Goal: Task Accomplishment & Management: Use online tool/utility

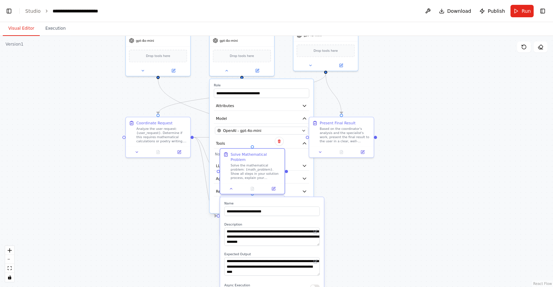
click at [392, 120] on div ".deletable-edge-delete-btn { width: 20px; height: 20px; border: 0px solid #ffff…" at bounding box center [276, 161] width 553 height 251
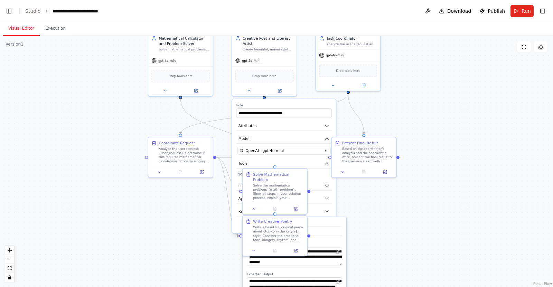
drag, startPoint x: 403, startPoint y: 129, endPoint x: 423, endPoint y: 148, distance: 27.7
click at [423, 148] on div ".deletable-edge-delete-btn { width: 20px; height: 20px; border: 0px solid #ffff…" at bounding box center [276, 161] width 553 height 251
click at [217, 115] on div ".deletable-edge-delete-btn { width: 20px; height: 20px; border: 0px solid #ffff…" at bounding box center [276, 161] width 553 height 251
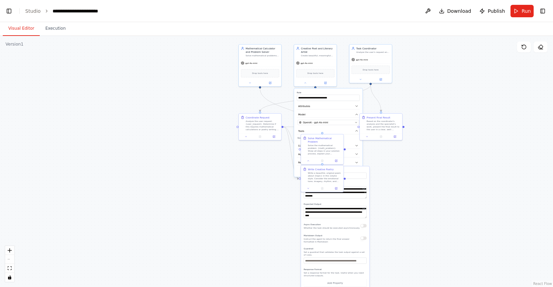
drag, startPoint x: 460, startPoint y: 87, endPoint x: 452, endPoint y: 90, distance: 8.5
click at [454, 90] on div ".deletable-edge-delete-btn { width: 20px; height: 20px; border: 0px solid #ffff…" at bounding box center [276, 161] width 553 height 251
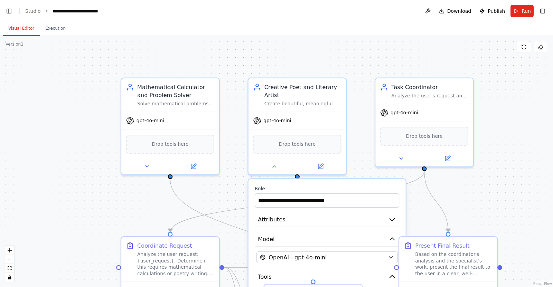
drag, startPoint x: 358, startPoint y: 97, endPoint x: 498, endPoint y: 167, distance: 156.2
click at [498, 167] on div ".deletable-edge-delete-btn { width: 20px; height: 20px; border: 0px solid #ffff…" at bounding box center [276, 161] width 553 height 251
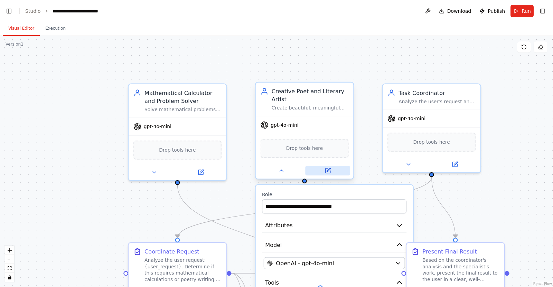
click at [325, 172] on icon at bounding box center [328, 171] width 6 height 6
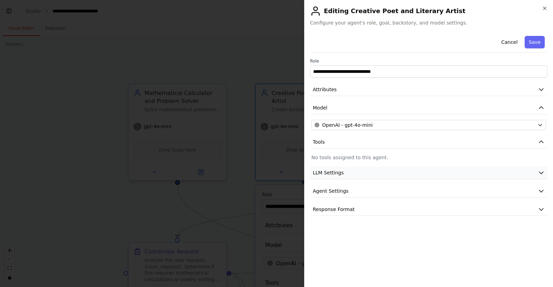
click at [345, 173] on button "LLM Settings" at bounding box center [429, 173] width 238 height 13
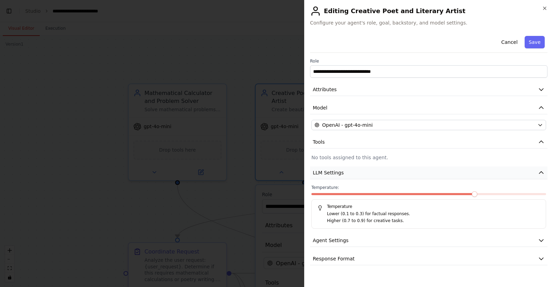
click at [347, 172] on button "LLM Settings" at bounding box center [429, 173] width 238 height 13
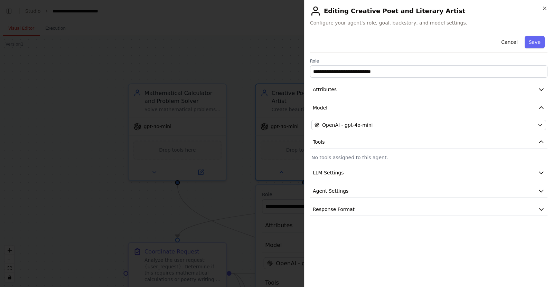
click at [348, 198] on div "**********" at bounding box center [429, 124] width 238 height 183
click at [344, 194] on span "Agent Settings" at bounding box center [331, 191] width 36 height 7
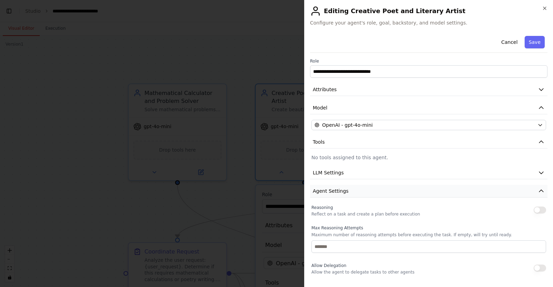
click at [344, 193] on span "Agent Settings" at bounding box center [331, 191] width 36 height 7
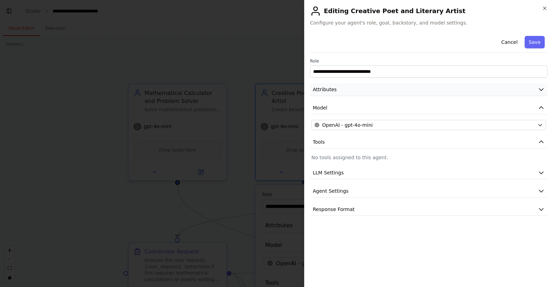
click at [355, 90] on button "Attributes" at bounding box center [429, 89] width 238 height 13
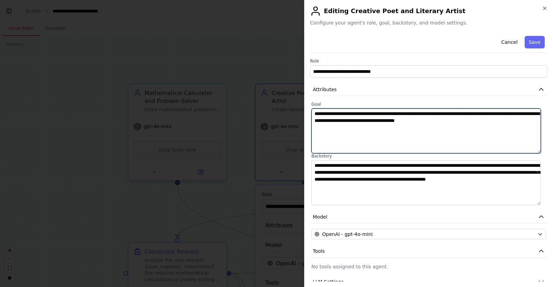
click at [408, 112] on textarea "**********" at bounding box center [427, 131] width 230 height 45
click at [492, 123] on textarea "**********" at bounding box center [427, 131] width 230 height 45
drag, startPoint x: 462, startPoint y: 112, endPoint x: 389, endPoint y: 116, distance: 72.7
click at [389, 116] on textarea "**********" at bounding box center [427, 131] width 230 height 45
type textarea "**********"
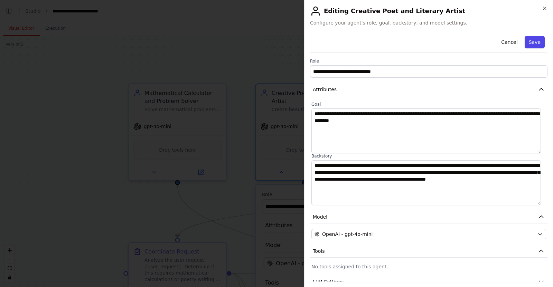
click at [528, 40] on button "Save" at bounding box center [535, 42] width 20 height 12
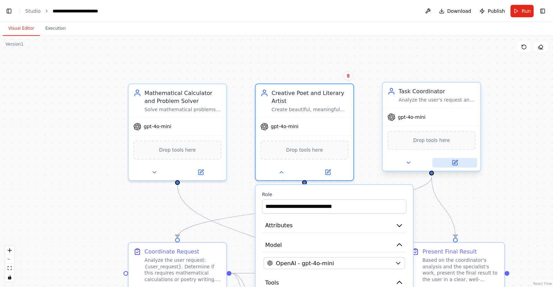
click at [457, 165] on icon at bounding box center [455, 162] width 5 height 5
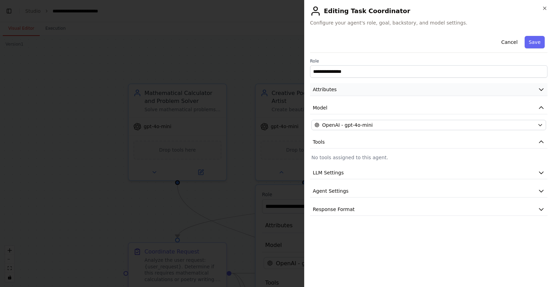
click at [334, 93] on button "Attributes" at bounding box center [429, 89] width 238 height 13
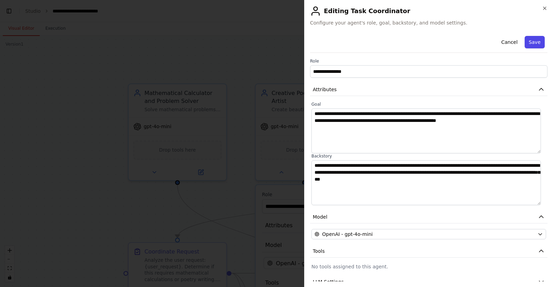
click at [533, 40] on button "Save" at bounding box center [535, 42] width 20 height 12
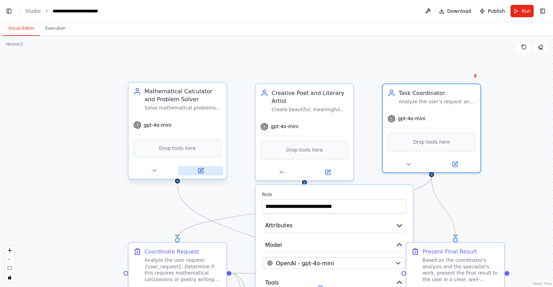
click at [195, 175] on button at bounding box center [200, 171] width 45 height 10
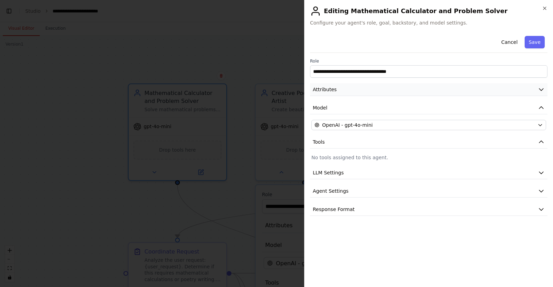
click at [348, 93] on button "Attributes" at bounding box center [429, 89] width 238 height 13
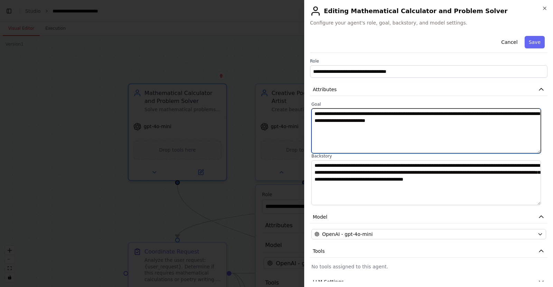
drag, startPoint x: 347, startPoint y: 119, endPoint x: 502, endPoint y: 112, distance: 155.4
click at [502, 112] on textarea "**********" at bounding box center [427, 131] width 230 height 45
type textarea "**********"
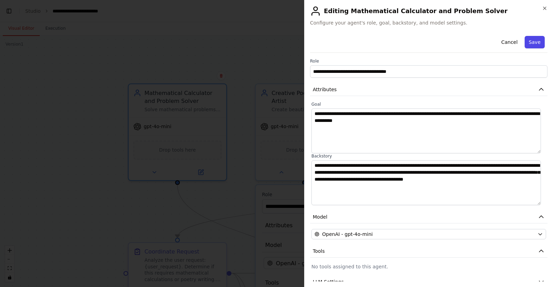
click at [530, 39] on button "Save" at bounding box center [535, 42] width 20 height 12
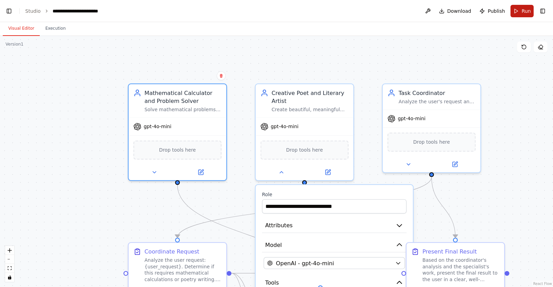
click at [516, 7] on button "Run" at bounding box center [522, 11] width 23 height 12
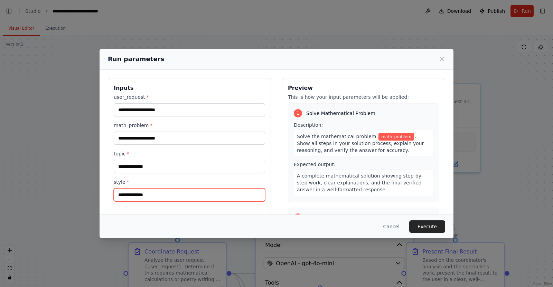
click at [169, 195] on input "style *" at bounding box center [189, 194] width 151 height 13
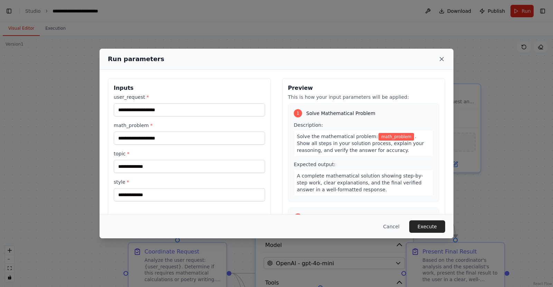
click at [440, 59] on icon at bounding box center [441, 59] width 7 height 7
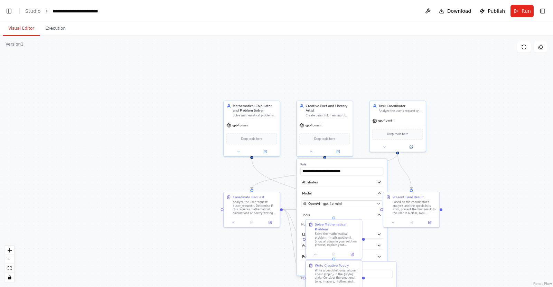
click at [243, 260] on div ".deletable-edge-delete-btn { width: 20px; height: 20px; border: 0px solid #ffff…" at bounding box center [276, 161] width 553 height 251
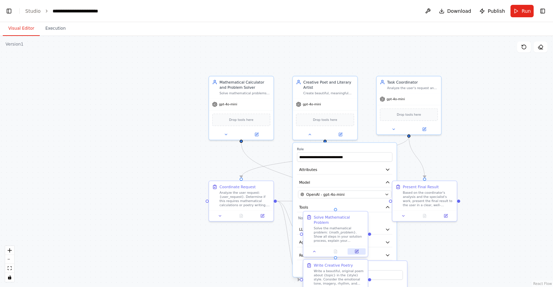
click at [355, 250] on icon at bounding box center [357, 252] width 4 height 4
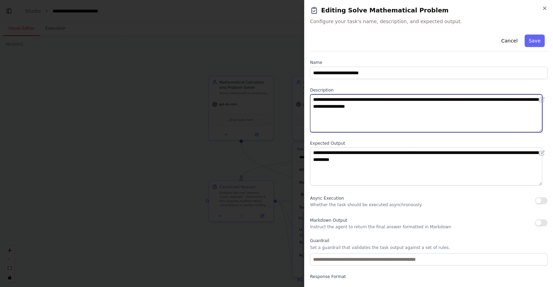
drag, startPoint x: 404, startPoint y: 98, endPoint x: 419, endPoint y: 95, distance: 15.6
click at [419, 95] on textarea "**********" at bounding box center [426, 113] width 232 height 38
type textarea "**********"
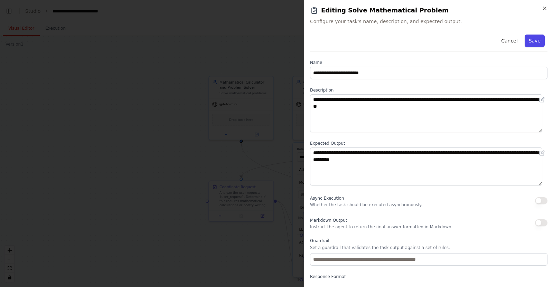
click at [532, 37] on button "Save" at bounding box center [535, 41] width 20 height 12
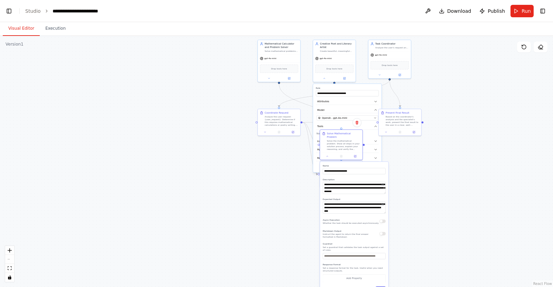
drag, startPoint x: 405, startPoint y: 254, endPoint x: 397, endPoint y: 172, distance: 82.3
click at [397, 172] on div ".deletable-edge-delete-btn { width: 20px; height: 20px; border: 0px solid #ffff…" at bounding box center [276, 161] width 553 height 251
click at [329, 154] on button at bounding box center [328, 156] width 12 height 4
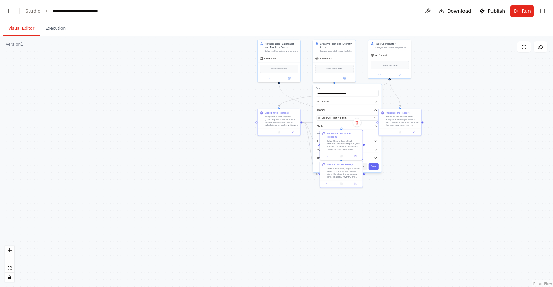
click at [366, 164] on button "Cancel" at bounding box center [361, 167] width 12 height 6
click at [329, 185] on button at bounding box center [328, 183] width 12 height 4
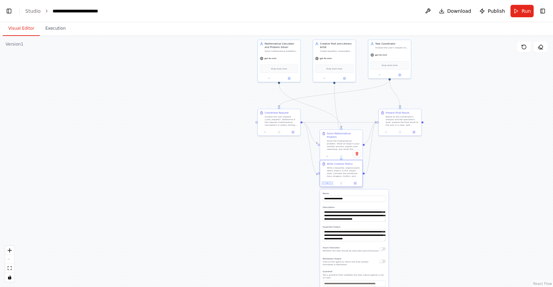
click at [324, 183] on button at bounding box center [328, 183] width 12 height 4
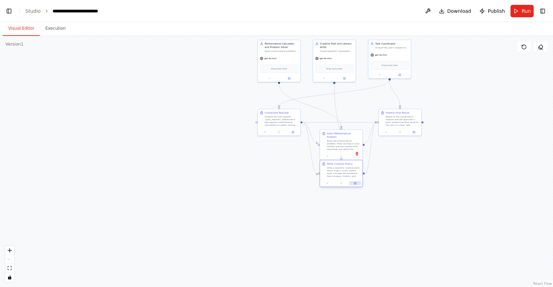
click at [353, 183] on button at bounding box center [355, 183] width 12 height 4
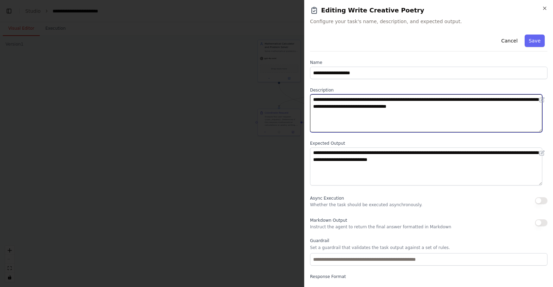
drag, startPoint x: 398, startPoint y: 100, endPoint x: 411, endPoint y: 100, distance: 12.8
click at [411, 100] on textarea "**********" at bounding box center [426, 113] width 232 height 38
type textarea "**********"
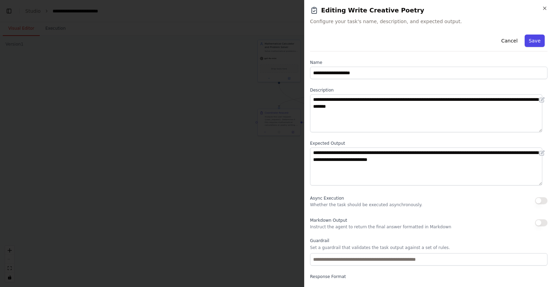
click at [533, 41] on button "Save" at bounding box center [535, 41] width 20 height 12
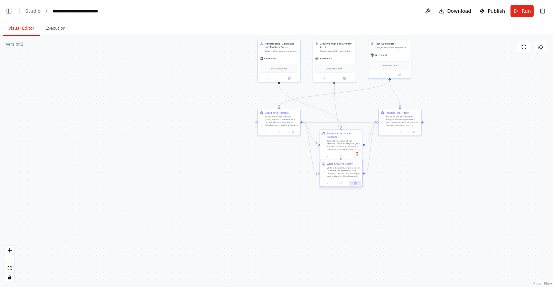
click at [354, 184] on icon at bounding box center [355, 183] width 3 height 3
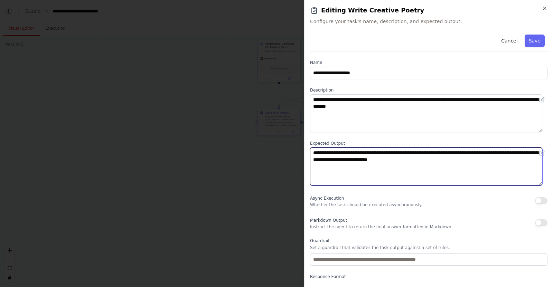
drag, startPoint x: 427, startPoint y: 152, endPoint x: 411, endPoint y: 154, distance: 15.3
click at [411, 154] on textarea "**********" at bounding box center [426, 167] width 232 height 38
drag, startPoint x: 464, startPoint y: 152, endPoint x: 408, endPoint y: 152, distance: 56.0
click at [408, 152] on textarea "**********" at bounding box center [426, 167] width 232 height 38
type textarea "**********"
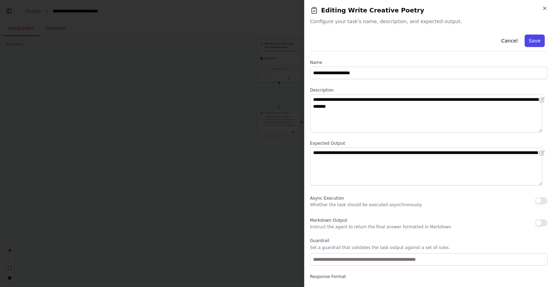
click at [528, 36] on button "Save" at bounding box center [535, 41] width 20 height 12
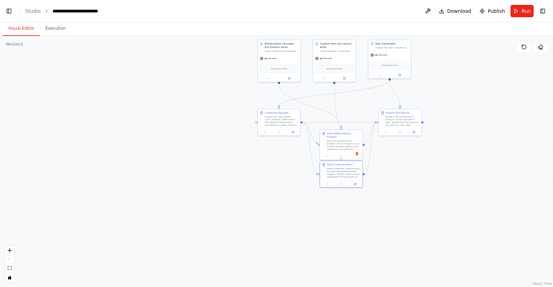
click at [406, 182] on div ".deletable-edge-delete-btn { width: 20px; height: 20px; border: 0px solid #ffff…" at bounding box center [276, 161] width 553 height 251
click at [355, 156] on div "Solve Mathematical Problem Solve the mathematical problem. Show all steps in yo…" at bounding box center [341, 144] width 43 height 31
click at [355, 155] on div at bounding box center [341, 155] width 43 height 7
click at [355, 155] on icon at bounding box center [356, 156] width 2 height 2
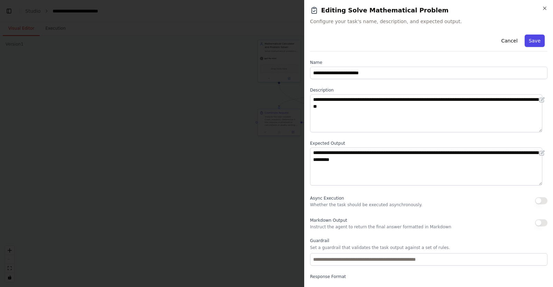
click at [528, 42] on button "Save" at bounding box center [535, 41] width 20 height 12
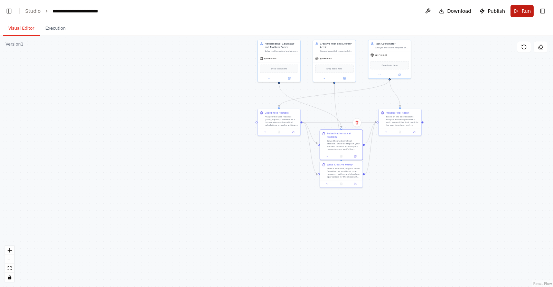
click at [525, 8] on span "Run" at bounding box center [526, 11] width 9 height 7
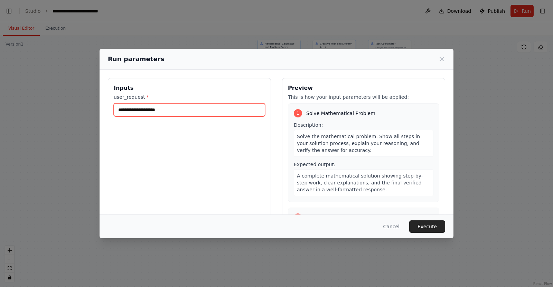
click at [213, 115] on input "user_request *" at bounding box center [189, 109] width 151 height 13
type input "**********"
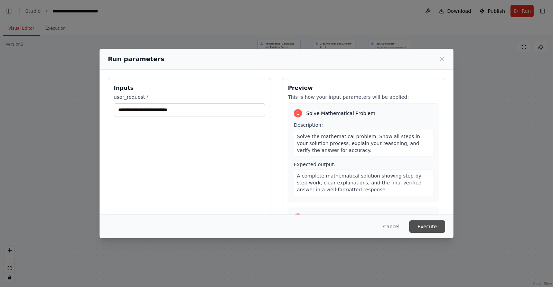
click at [432, 223] on button "Execute" at bounding box center [427, 227] width 36 height 12
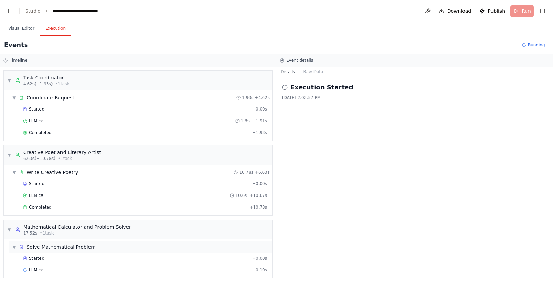
click at [46, 250] on span "Solve Mathematical Problem" at bounding box center [61, 247] width 69 height 7
click at [48, 258] on div "Started" at bounding box center [136, 259] width 227 height 6
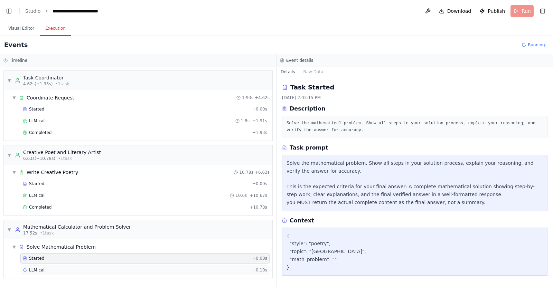
click at [73, 270] on div "LLM call + 0.10s" at bounding box center [145, 271] width 244 height 6
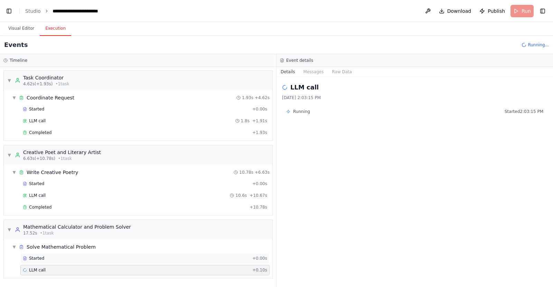
click at [67, 259] on div "Started" at bounding box center [136, 259] width 227 height 6
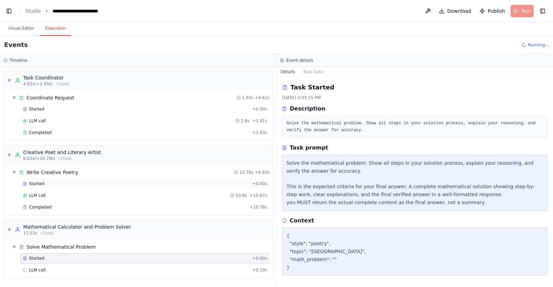
click at [53, 183] on div "Started" at bounding box center [136, 184] width 227 height 6
click at [35, 255] on div "Started + 0.00s" at bounding box center [144, 258] width 249 height 10
click at [22, 32] on button "Visual Editor" at bounding box center [21, 28] width 37 height 15
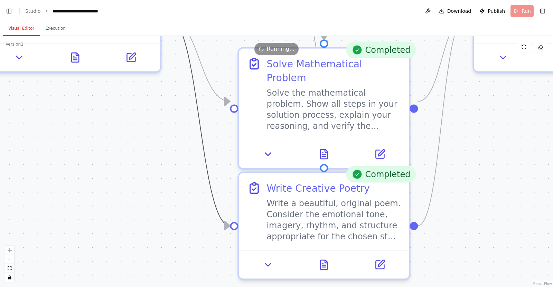
click at [226, 228] on circle "Edge from 37fe0ec5-64a4-4c54-8cae-68bd7bec3f4e to 07071b5d-c79f-484b-92a8-3eff0…" at bounding box center [223, 226] width 14 height 14
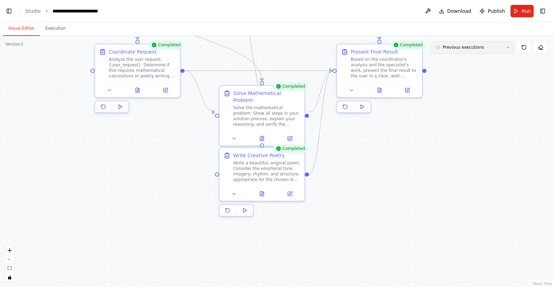
click at [499, 52] on button "Previous executions" at bounding box center [473, 47] width 83 height 12
click at [497, 50] on button "Previous executions" at bounding box center [473, 47] width 83 height 12
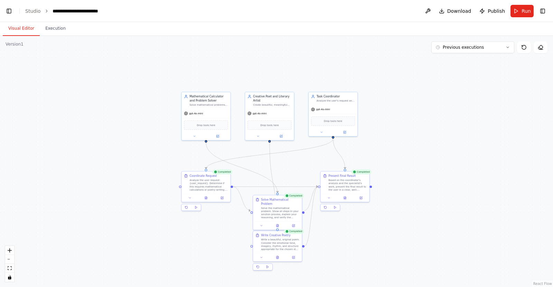
drag, startPoint x: 159, startPoint y: 119, endPoint x: 126, endPoint y: 214, distance: 101.0
click at [126, 214] on div ".deletable-edge-delete-btn { width: 20px; height: 20px; border: 0px solid #ffff…" at bounding box center [276, 161] width 553 height 251
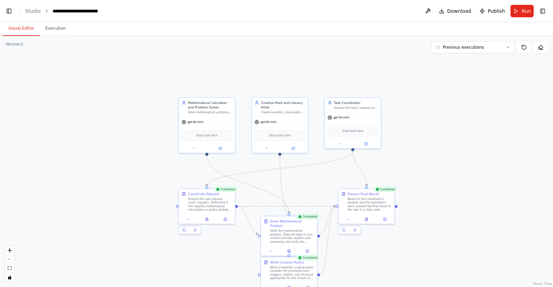
drag, startPoint x: 462, startPoint y: 89, endPoint x: 110, endPoint y: 80, distance: 351.4
click at [115, 90] on div ".deletable-edge-delete-btn { width: 20px; height: 20px; border: 0px solid #ffff…" at bounding box center [276, 161] width 553 height 251
click at [31, 9] on link "Studio" at bounding box center [33, 11] width 16 height 6
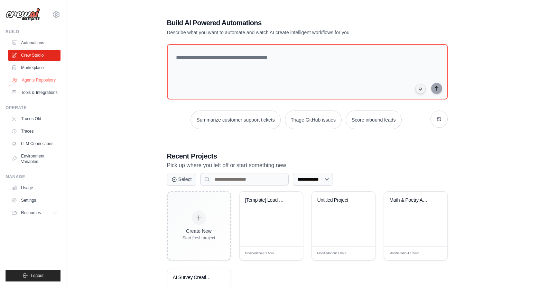
click at [31, 82] on link "Agents Repository" at bounding box center [35, 80] width 52 height 11
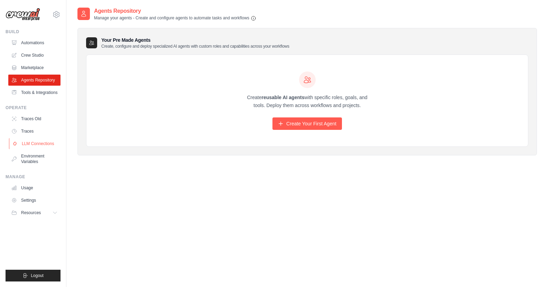
click at [37, 147] on link "LLM Connections" at bounding box center [35, 143] width 52 height 11
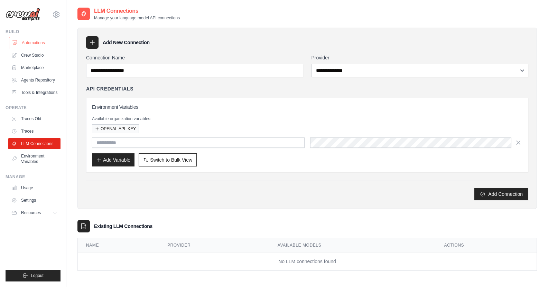
click at [35, 45] on link "Automations" at bounding box center [35, 42] width 52 height 11
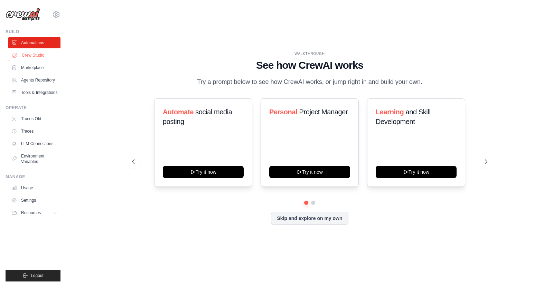
click at [35, 54] on link "Crew Studio" at bounding box center [35, 55] width 52 height 11
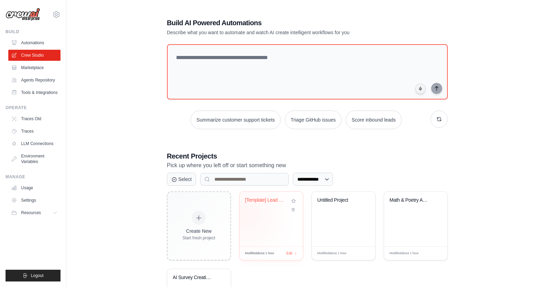
click at [261, 209] on div "[Template] Lead Scoring and Strateg..." at bounding box center [271, 205] width 52 height 16
click at [35, 82] on link "Agents Repository" at bounding box center [35, 80] width 52 height 11
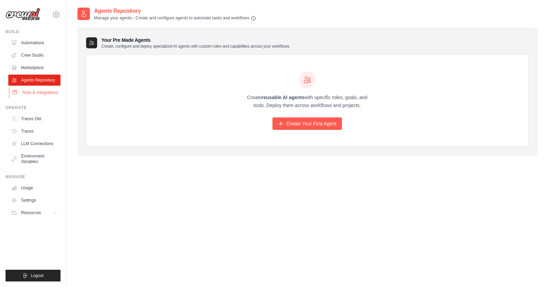
click at [33, 92] on link "Tools & Integrations" at bounding box center [35, 92] width 52 height 11
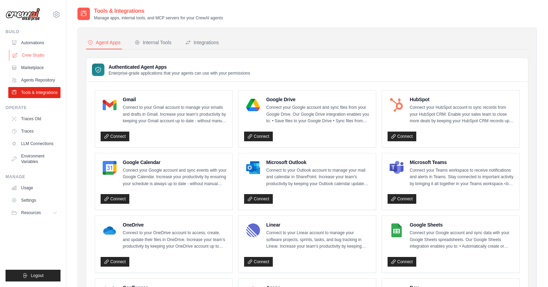
click at [34, 59] on link "Crew Studio" at bounding box center [35, 55] width 52 height 11
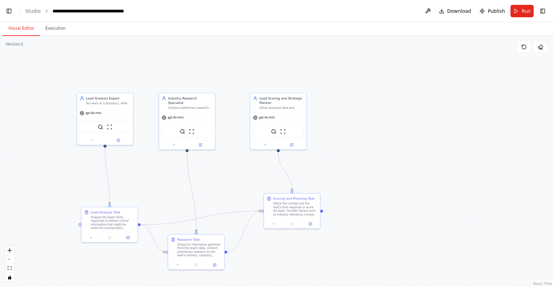
scroll to position [4948, 0]
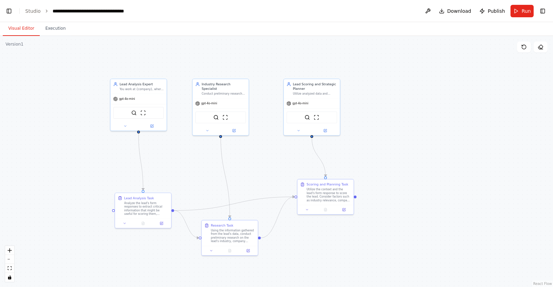
drag, startPoint x: 249, startPoint y: 158, endPoint x: 266, endPoint y: 150, distance: 17.9
click at [266, 150] on div ".deletable-edge-delete-btn { width: 20px; height: 20px; border: 0px solid #ffff…" at bounding box center [276, 161] width 553 height 251
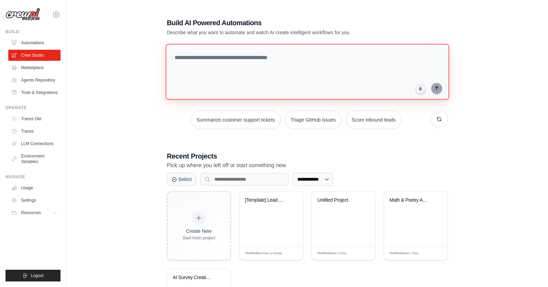
click at [276, 63] on textarea at bounding box center [307, 72] width 284 height 56
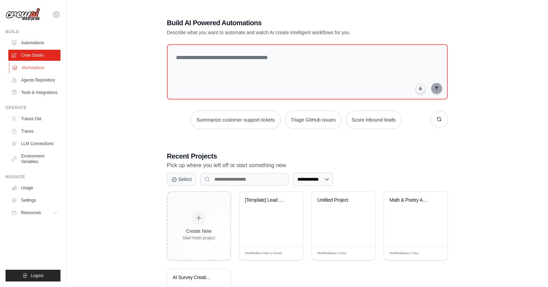
click at [32, 69] on link "Marketplace" at bounding box center [35, 67] width 52 height 11
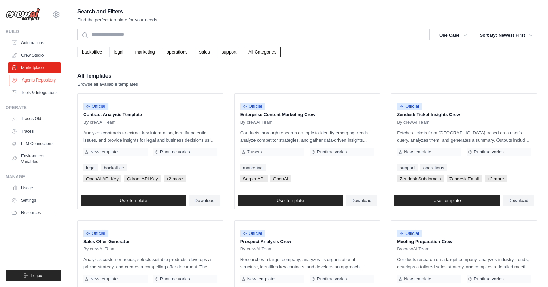
click at [46, 80] on link "Agents Repository" at bounding box center [35, 80] width 52 height 11
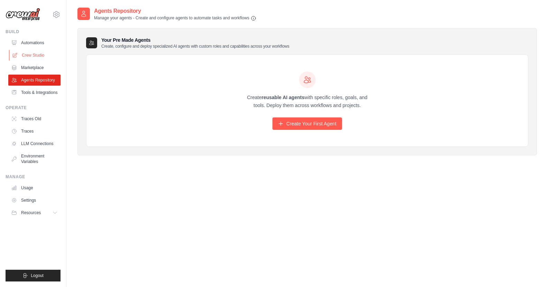
click at [48, 58] on link "Crew Studio" at bounding box center [35, 55] width 52 height 11
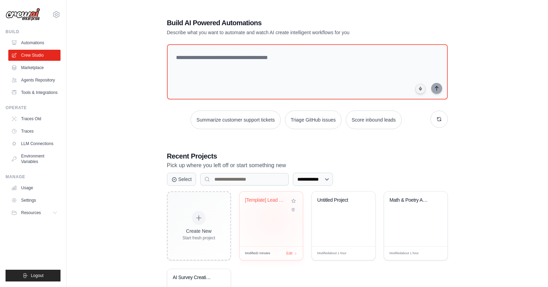
click at [272, 219] on div "[Template] Lead Scoring and Strateg..." at bounding box center [271, 219] width 63 height 55
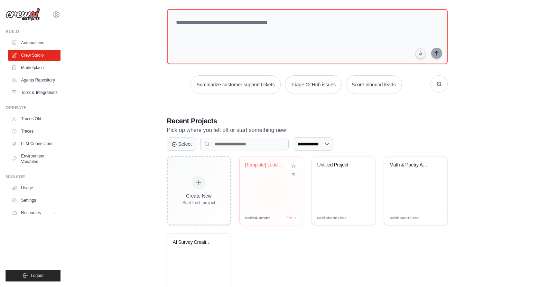
scroll to position [68, 0]
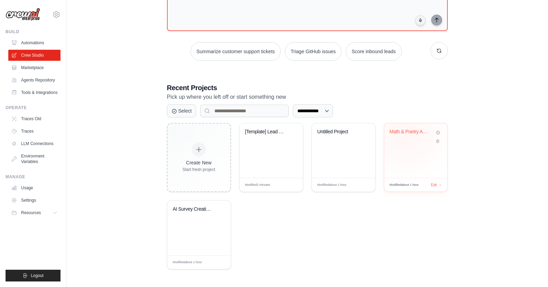
click at [406, 134] on div "Math & Poetry AI Assistant" at bounding box center [411, 133] width 42 height 9
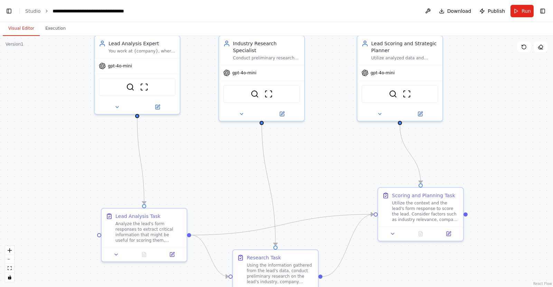
scroll to position [4948, 0]
drag, startPoint x: 231, startPoint y: 163, endPoint x: 295, endPoint y: 176, distance: 66.1
click at [328, 139] on div ".deletable-edge-delete-btn { width: 20px; height: 20px; border: 0px solid #ffff…" at bounding box center [276, 161] width 553 height 251
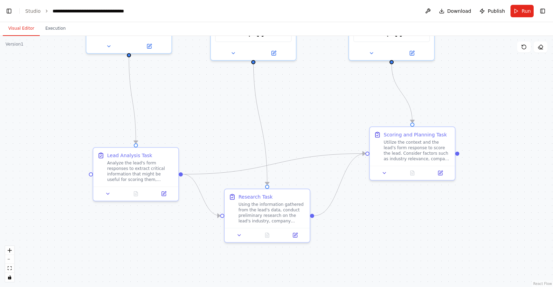
drag, startPoint x: 320, startPoint y: 179, endPoint x: 305, endPoint y: 77, distance: 103.8
click at [305, 77] on div ".deletable-edge-delete-btn { width: 20px; height: 20px; border: 0px solid #ffff…" at bounding box center [276, 161] width 553 height 251
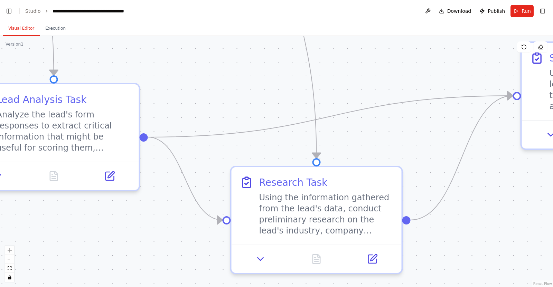
drag, startPoint x: 173, startPoint y: 185, endPoint x: 160, endPoint y: 231, distance: 47.8
click at [160, 231] on div ".deletable-edge-delete-btn { width: 20px; height: 20px; border: 0px solid #ffff…" at bounding box center [276, 161] width 553 height 251
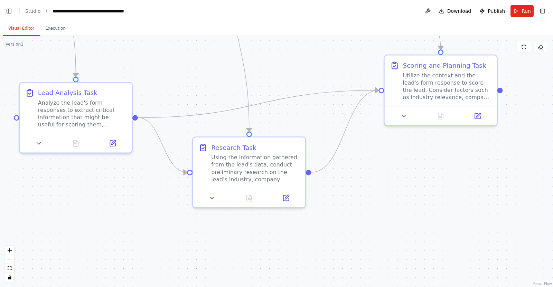
drag, startPoint x: 514, startPoint y: 7, endPoint x: 507, endPoint y: 37, distance: 30.3
click at [513, 8] on button "Run" at bounding box center [522, 11] width 23 height 12
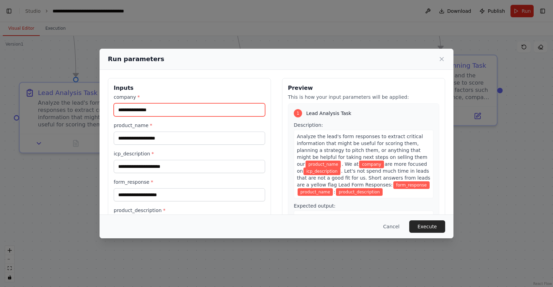
click at [154, 106] on input "company *" at bounding box center [189, 109] width 151 height 13
click at [187, 103] on div "company *" at bounding box center [189, 105] width 151 height 23
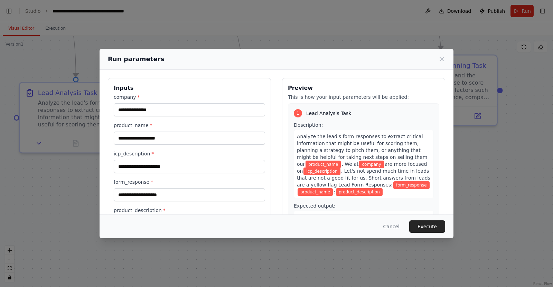
drag, startPoint x: 187, startPoint y: 103, endPoint x: 179, endPoint y: 109, distance: 10.1
click at [186, 103] on div "company *" at bounding box center [189, 105] width 151 height 23
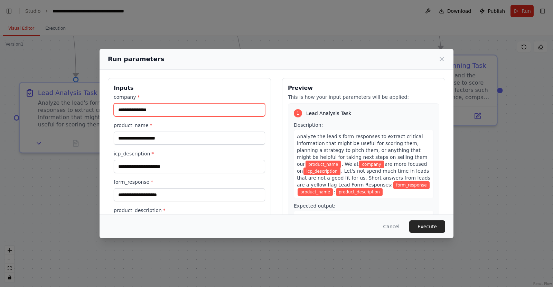
click at [178, 109] on input "company *" at bounding box center [189, 109] width 151 height 13
type input "******"
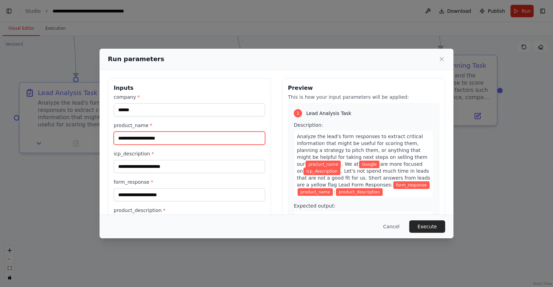
click at [154, 133] on input "product_name *" at bounding box center [189, 138] width 151 height 13
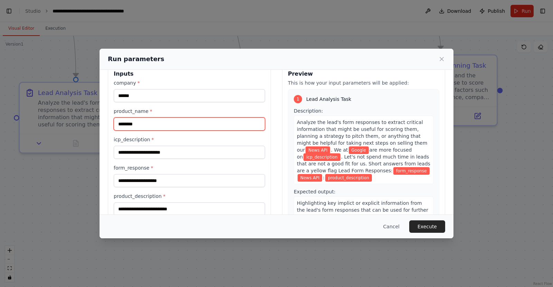
scroll to position [36, 0]
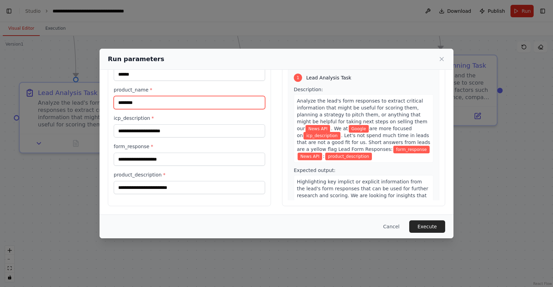
type input "********"
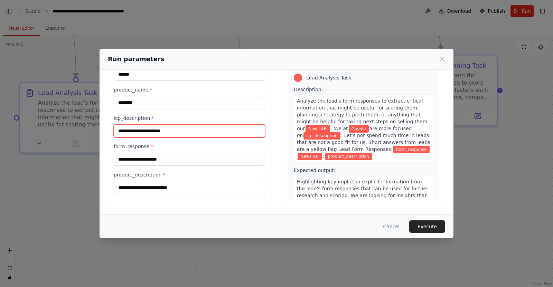
click at [178, 125] on input "icp_description *" at bounding box center [189, 130] width 151 height 13
type input "******"
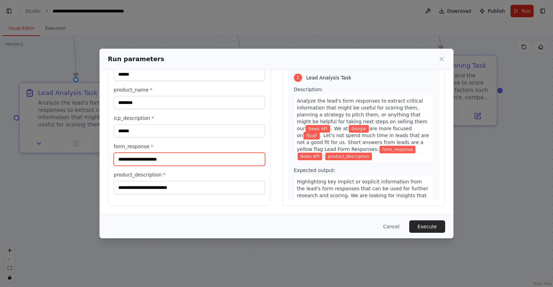
click at [182, 155] on input "form_response *" at bounding box center [189, 159] width 151 height 13
type input "****"
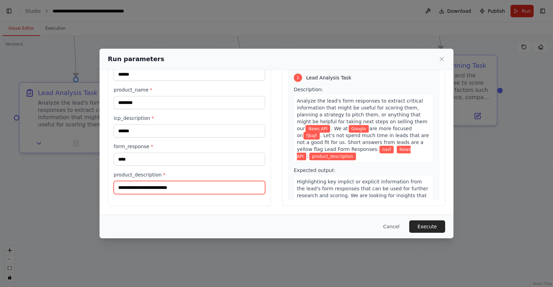
click at [163, 189] on input "product_description *" at bounding box center [189, 187] width 151 height 13
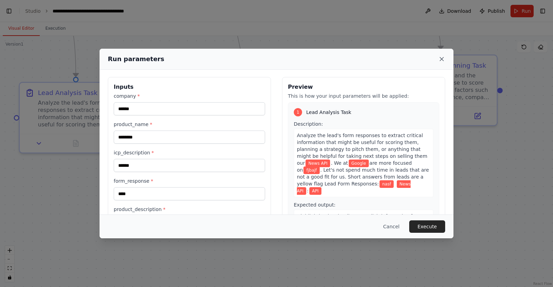
type input "***"
drag, startPoint x: 442, startPoint y: 57, endPoint x: 376, endPoint y: 54, distance: 66.4
click at [442, 56] on icon at bounding box center [441, 59] width 7 height 7
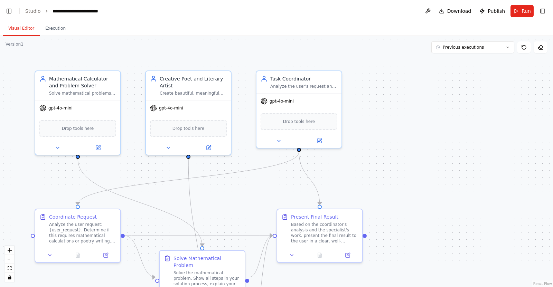
scroll to position [13735, 0]
click at [49, 30] on button "Execution" at bounding box center [55, 28] width 31 height 15
